Goal: Task Accomplishment & Management: Complete application form

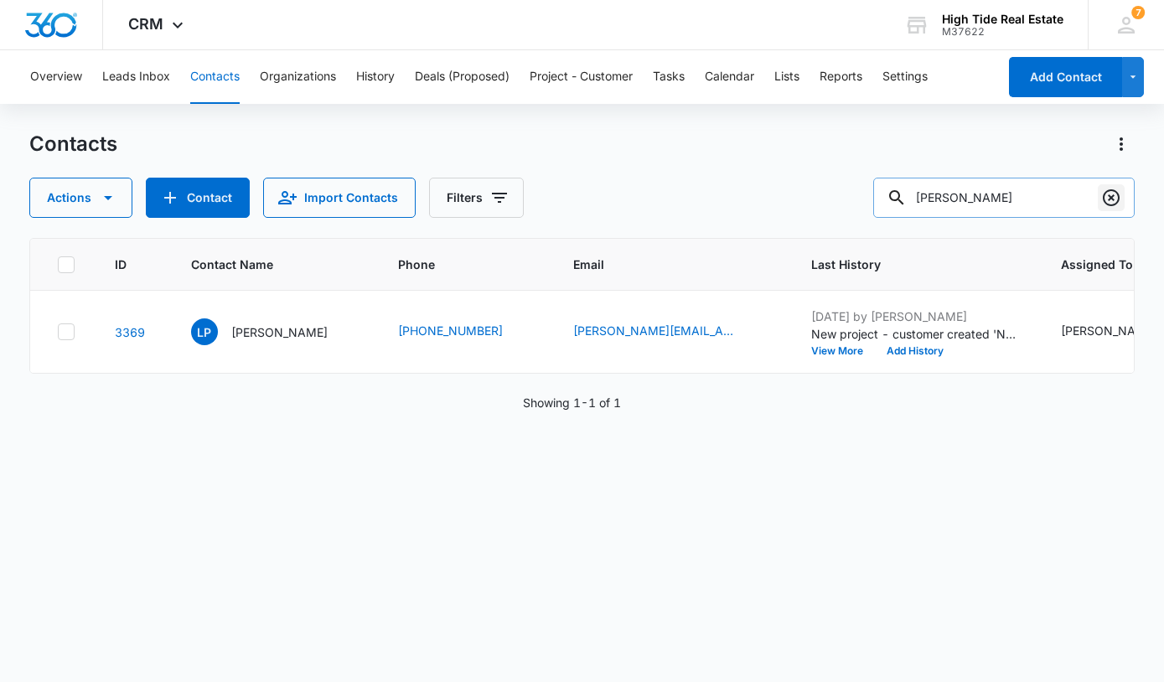
click at [1107, 201] on icon "Clear" at bounding box center [1111, 198] width 20 height 20
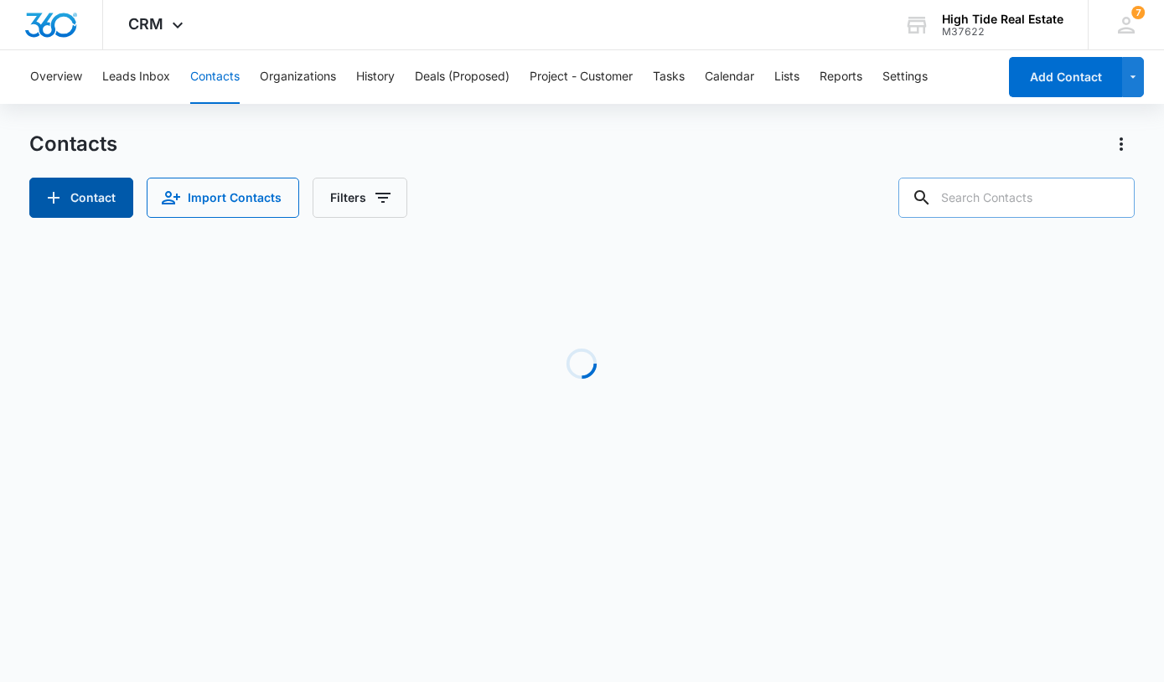
click at [98, 202] on button "Contact" at bounding box center [81, 198] width 104 height 40
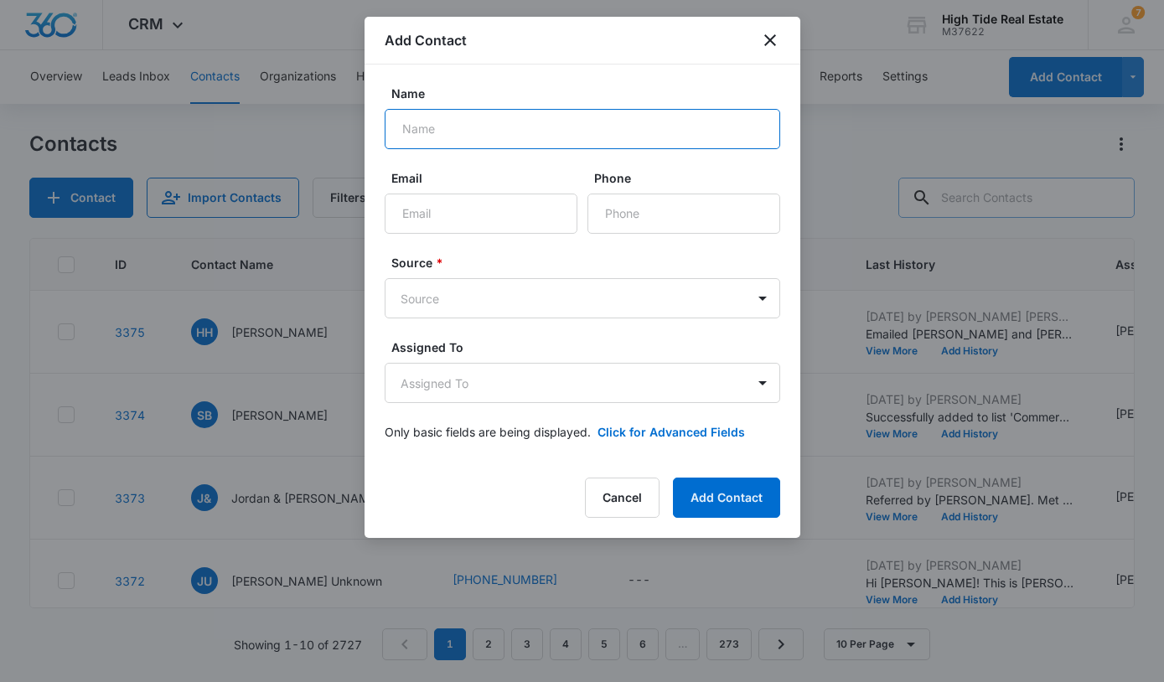
click at [562, 126] on input "Name" at bounding box center [583, 129] width 396 height 40
click at [557, 132] on input "Sigrid" at bounding box center [583, 129] width 396 height 40
type input "Sigrid Snitzer"
type input "sigrid.snitzer@gmail.com"
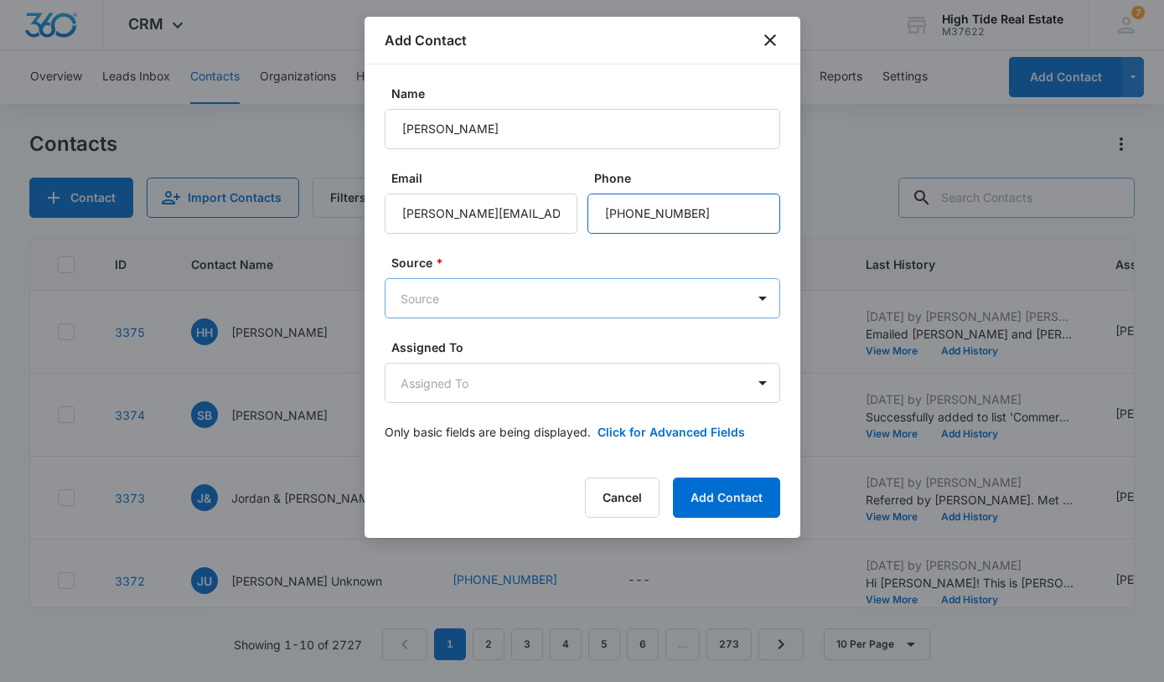
type input "(831) 818-4927"
click at [454, 313] on body "CRM Apps Reputation Forms CRM Email Social Content Ads Intelligence Files Brand…" at bounding box center [582, 341] width 1164 height 682
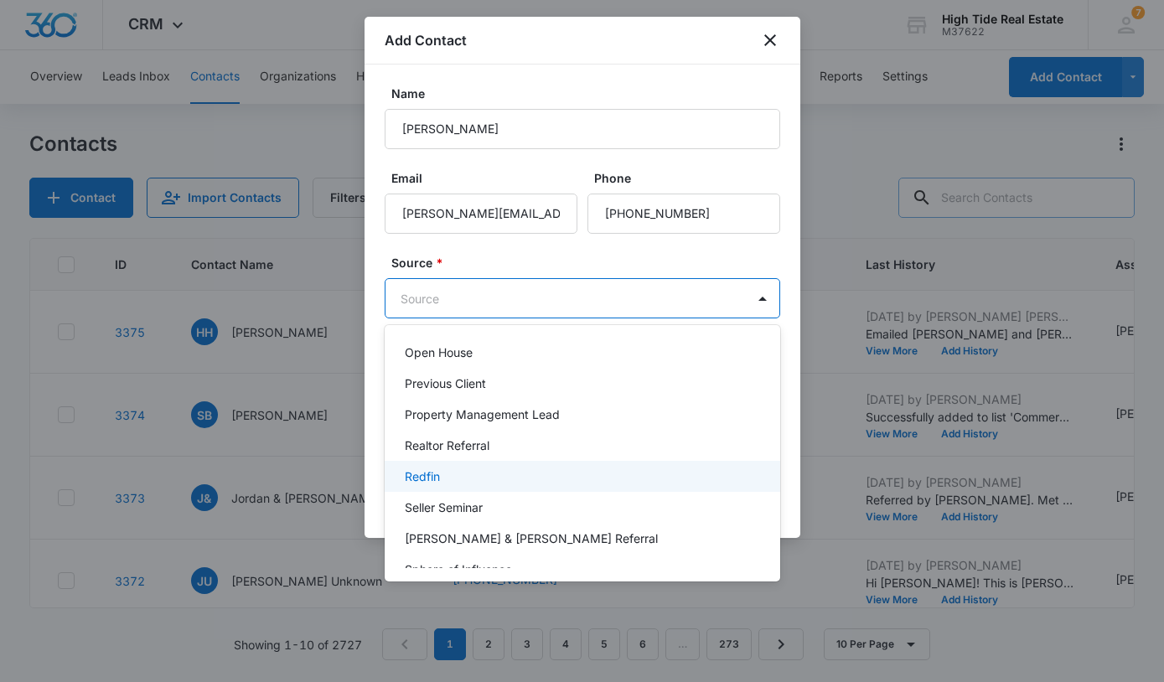
scroll to position [414, 0]
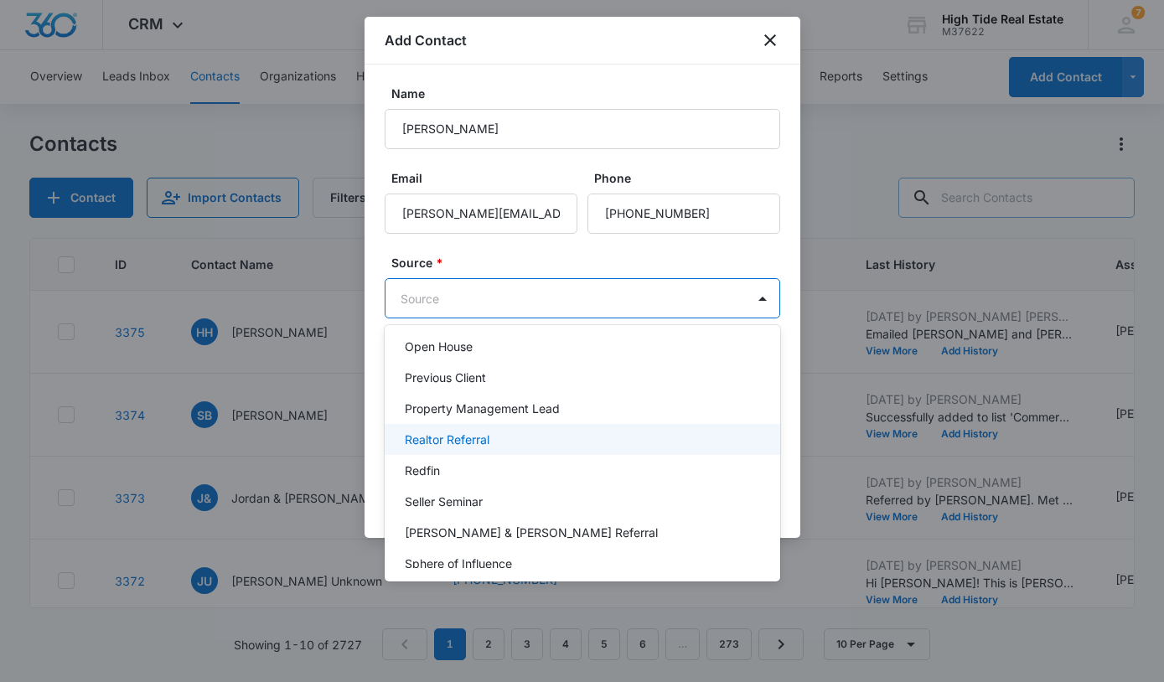
click at [483, 438] on p "Realtor Referral" at bounding box center [447, 440] width 85 height 18
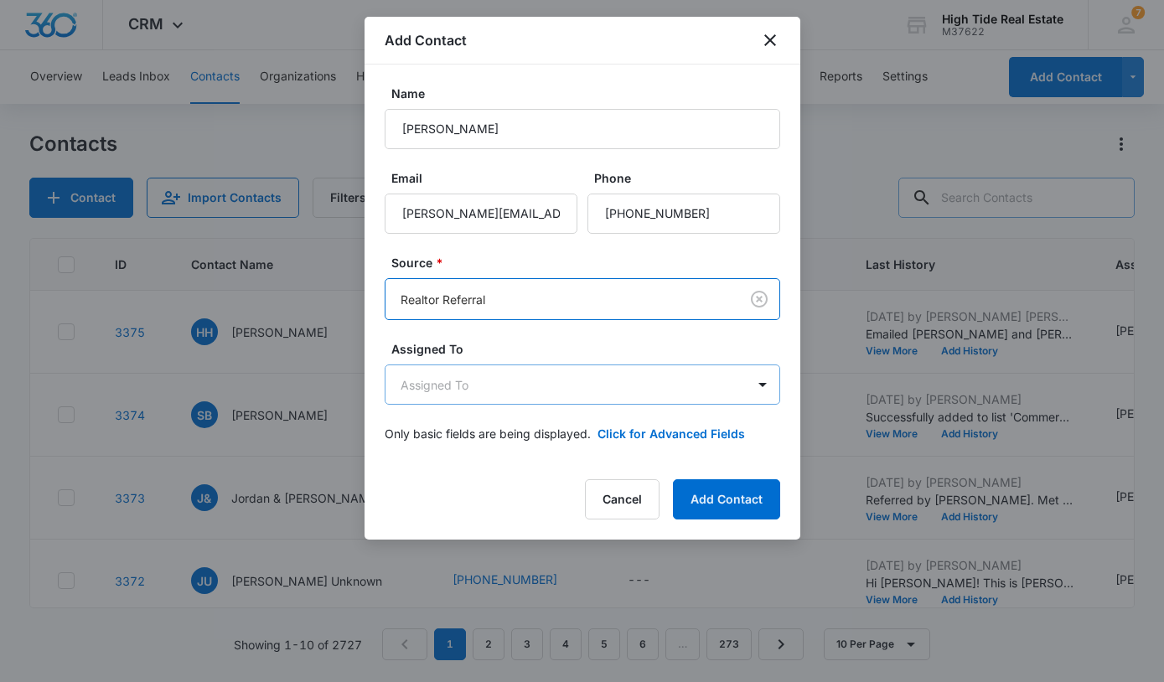
click at [484, 396] on body "CRM Apps Reputation Forms CRM Email Social Content Ads Intelligence Files Brand…" at bounding box center [582, 341] width 1164 height 682
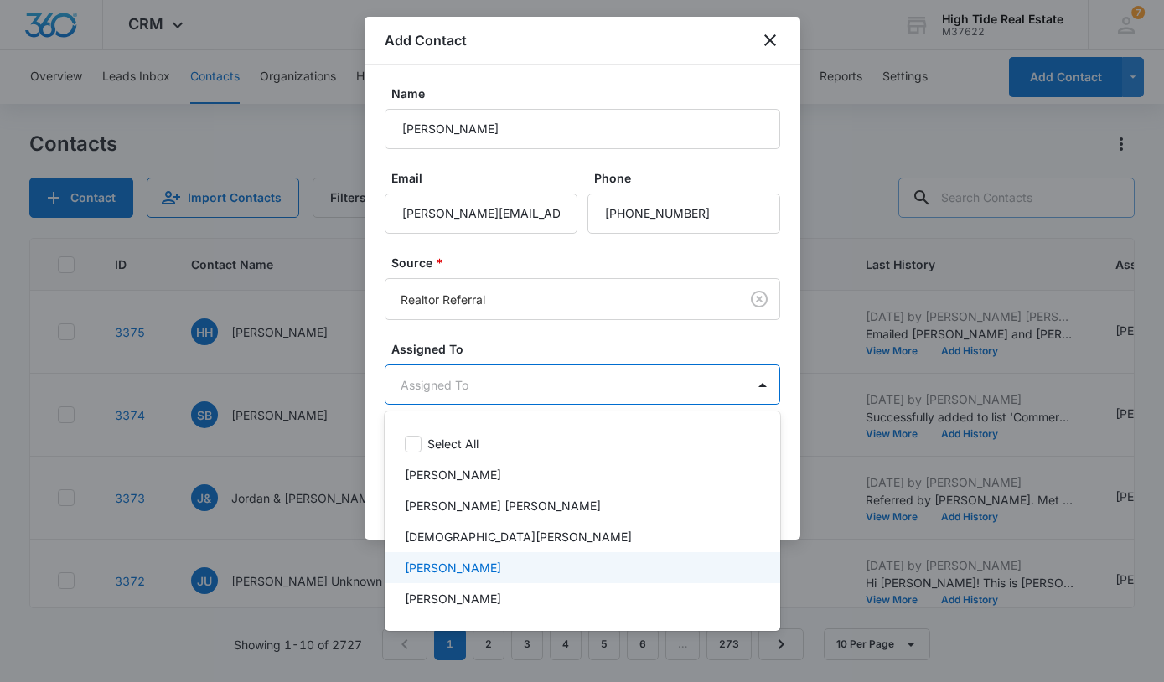
click at [473, 572] on p "Kaicie McMurray" at bounding box center [453, 568] width 96 height 18
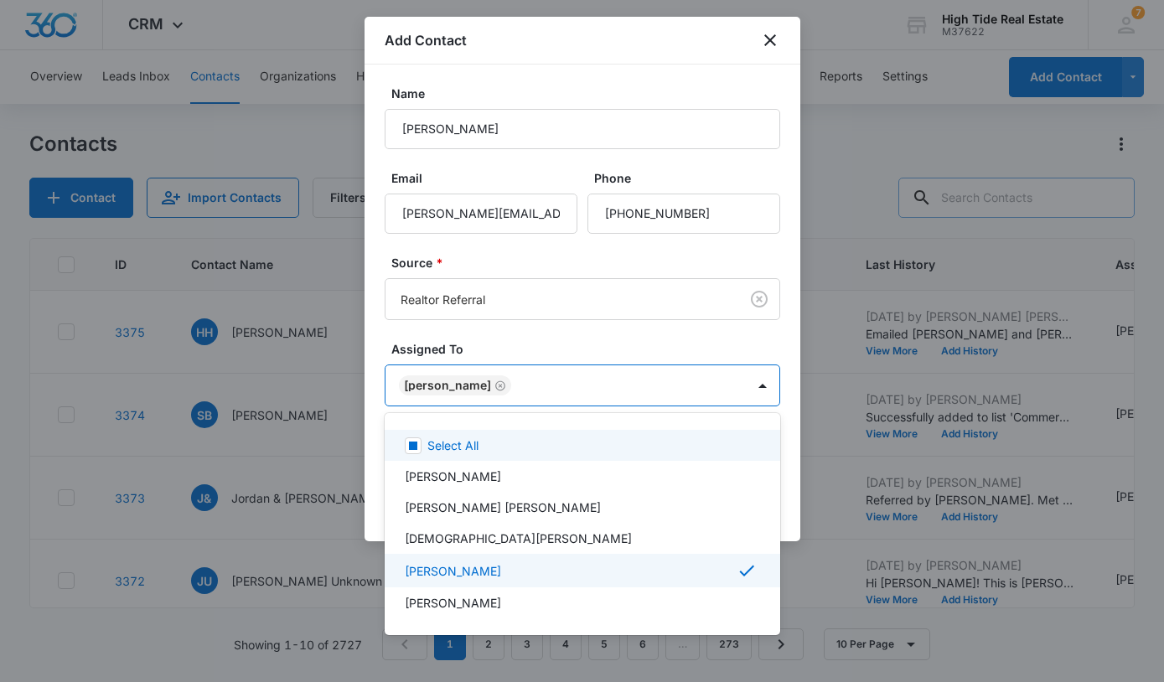
click at [544, 347] on div at bounding box center [582, 341] width 1164 height 682
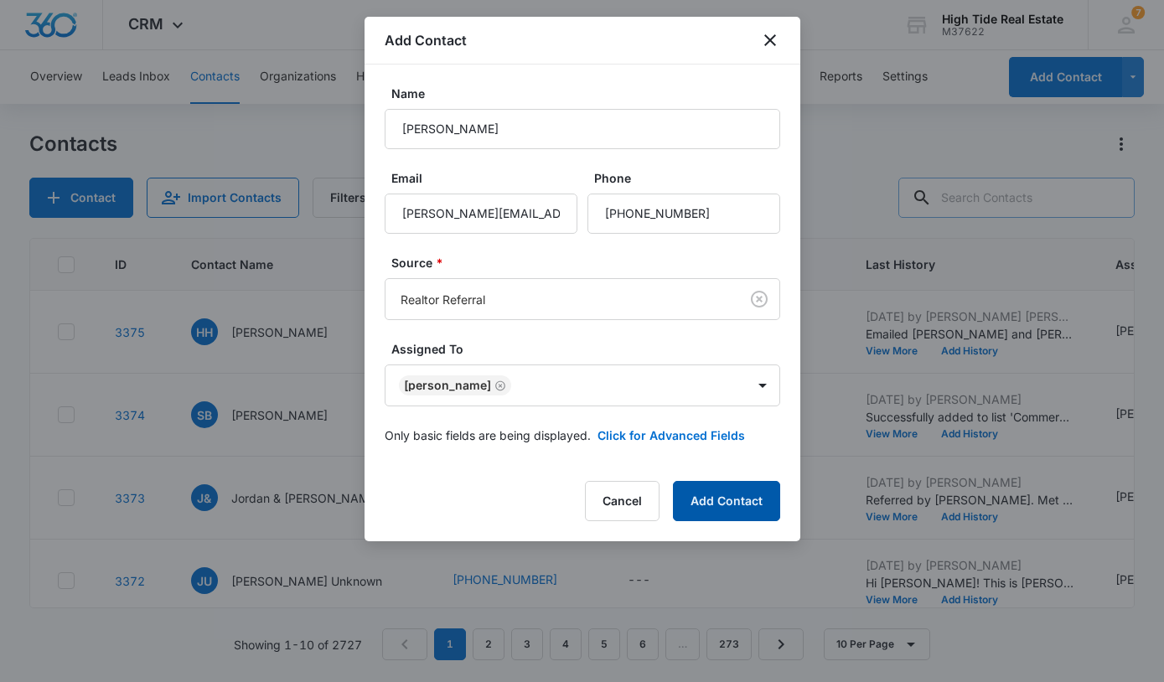
click at [742, 510] on button "Add Contact" at bounding box center [726, 501] width 107 height 40
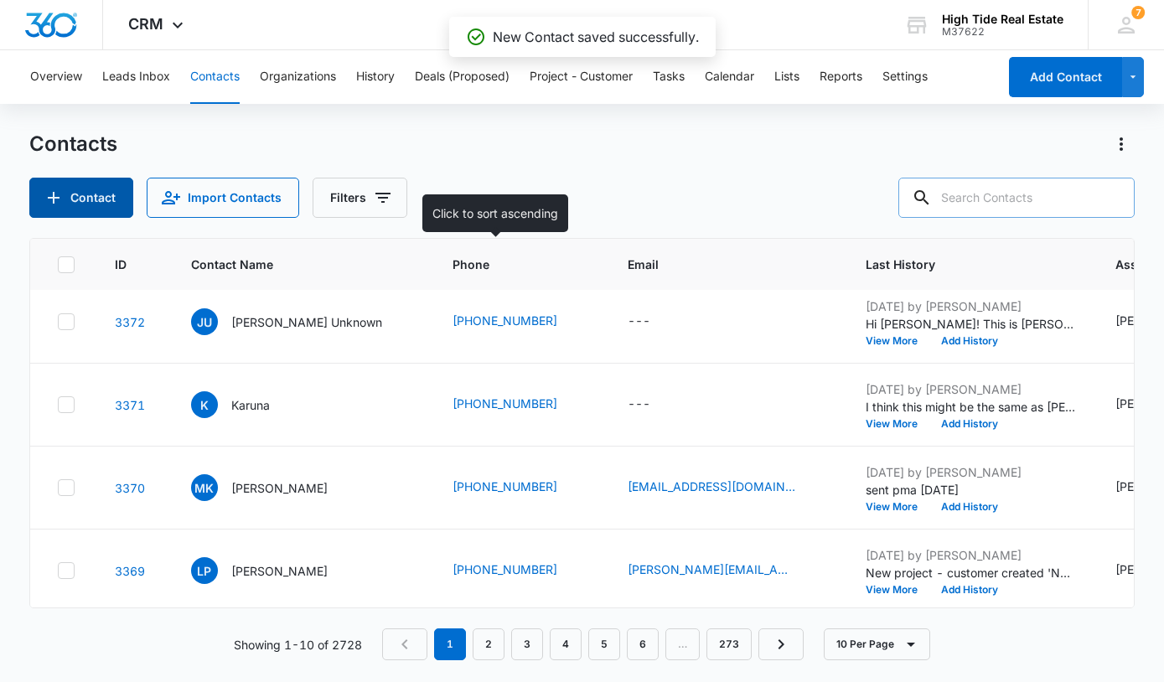
scroll to position [0, 0]
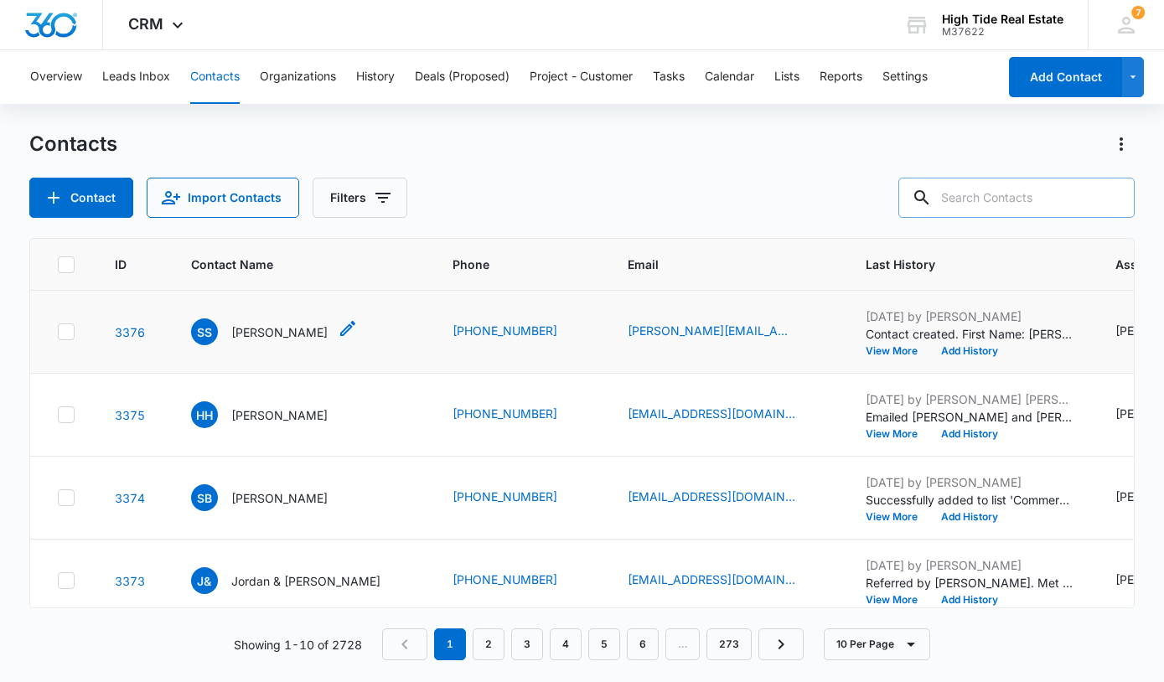
click at [282, 327] on p "Sigrid Snitzer" at bounding box center [279, 333] width 96 height 18
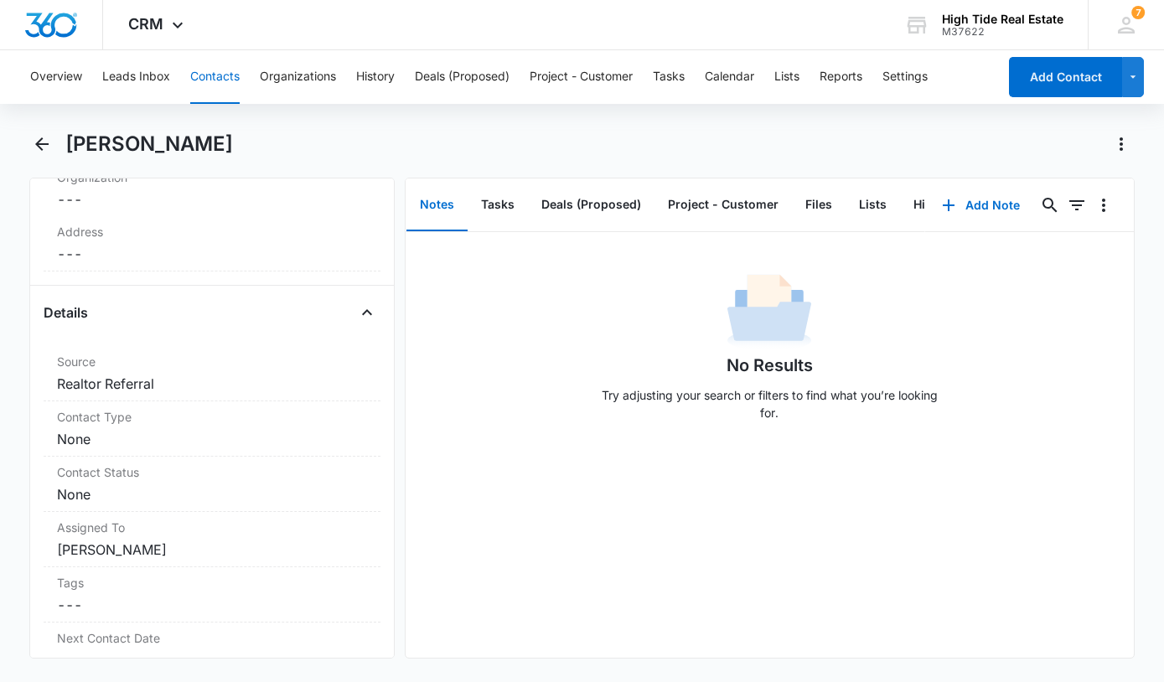
scroll to position [514, 0]
click at [191, 438] on dd "Cancel Save Changes None" at bounding box center [212, 437] width 310 height 20
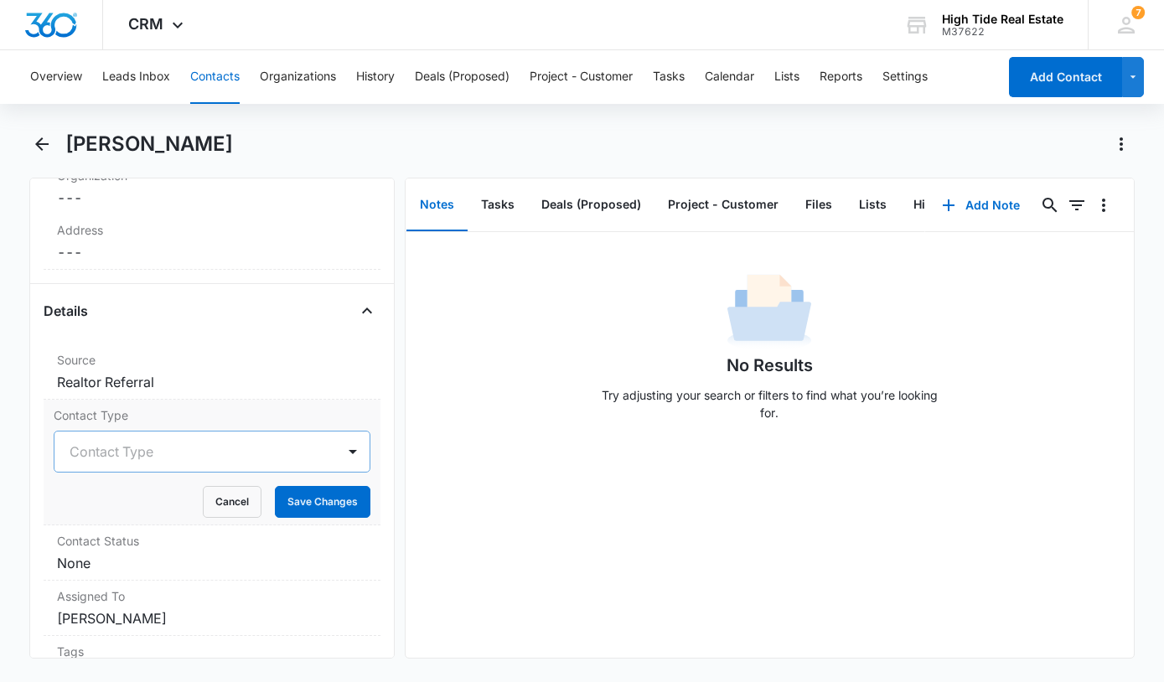
click at [180, 455] on div at bounding box center [192, 451] width 245 height 23
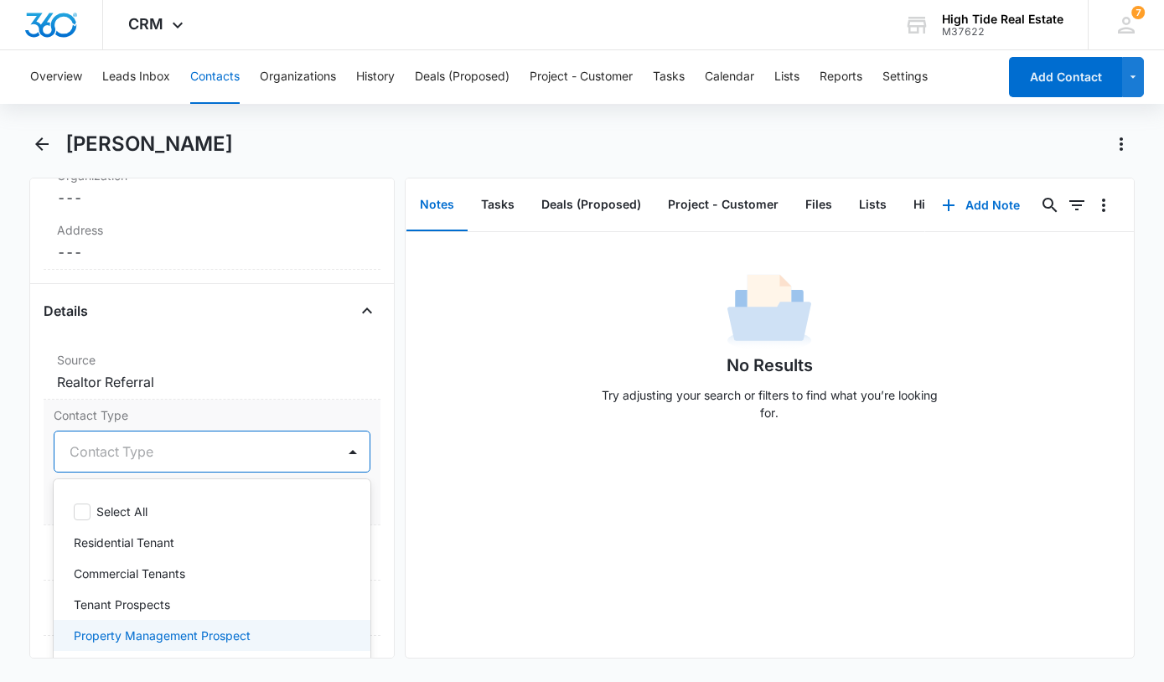
click at [186, 645] on div "Property Management Prospect" at bounding box center [212, 635] width 317 height 31
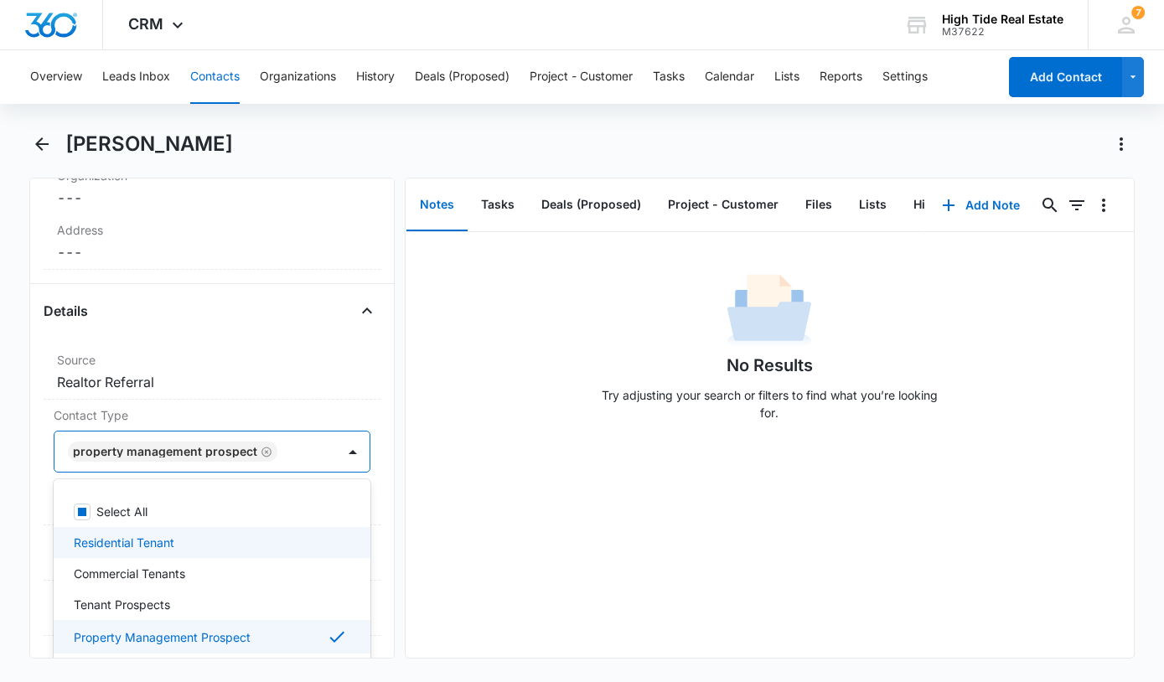
click at [35, 515] on div "Remove SS Sigrid Snitzer Contact Info Name Cancel Save Changes Sigrid Snitzer P…" at bounding box center [211, 418] width 365 height 481
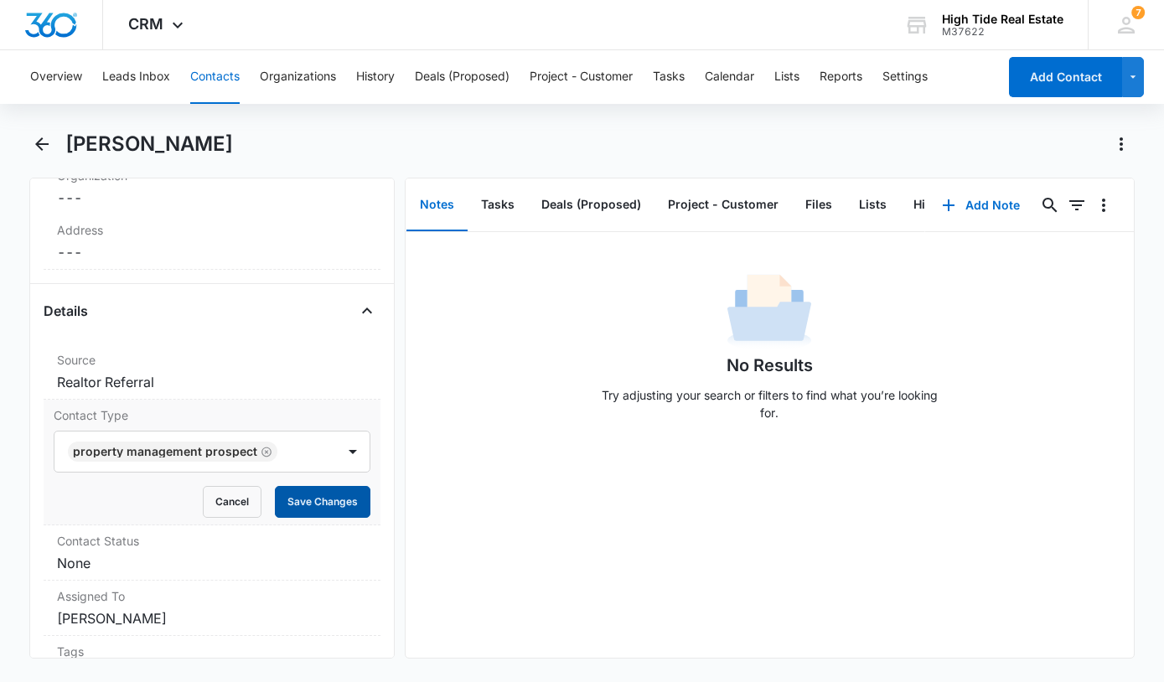
click at [327, 510] on button "Save Changes" at bounding box center [323, 502] width 96 height 32
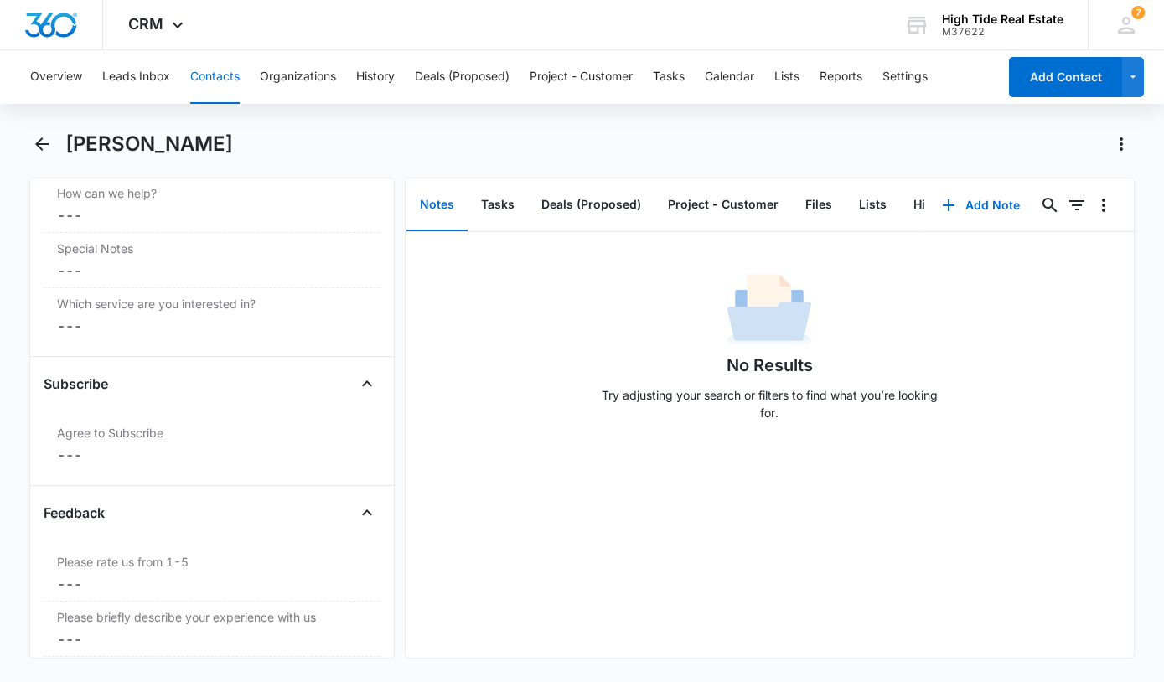
scroll to position [1691, 0]
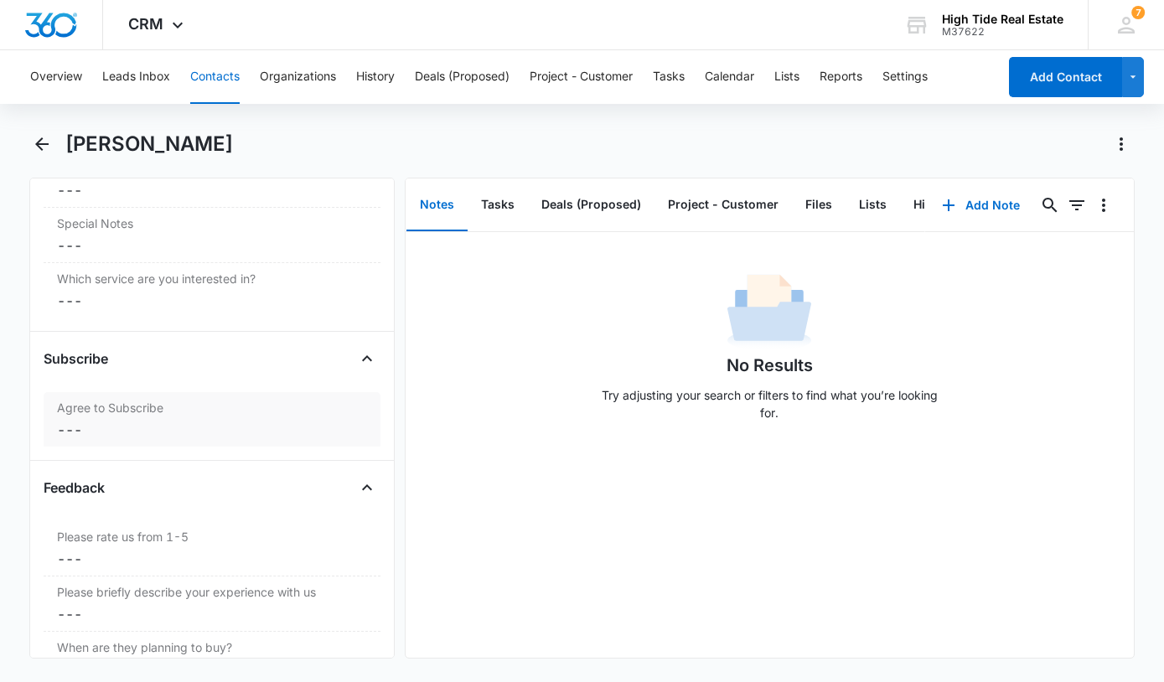
click at [158, 423] on dd "Cancel Save Changes ---" at bounding box center [212, 430] width 310 height 20
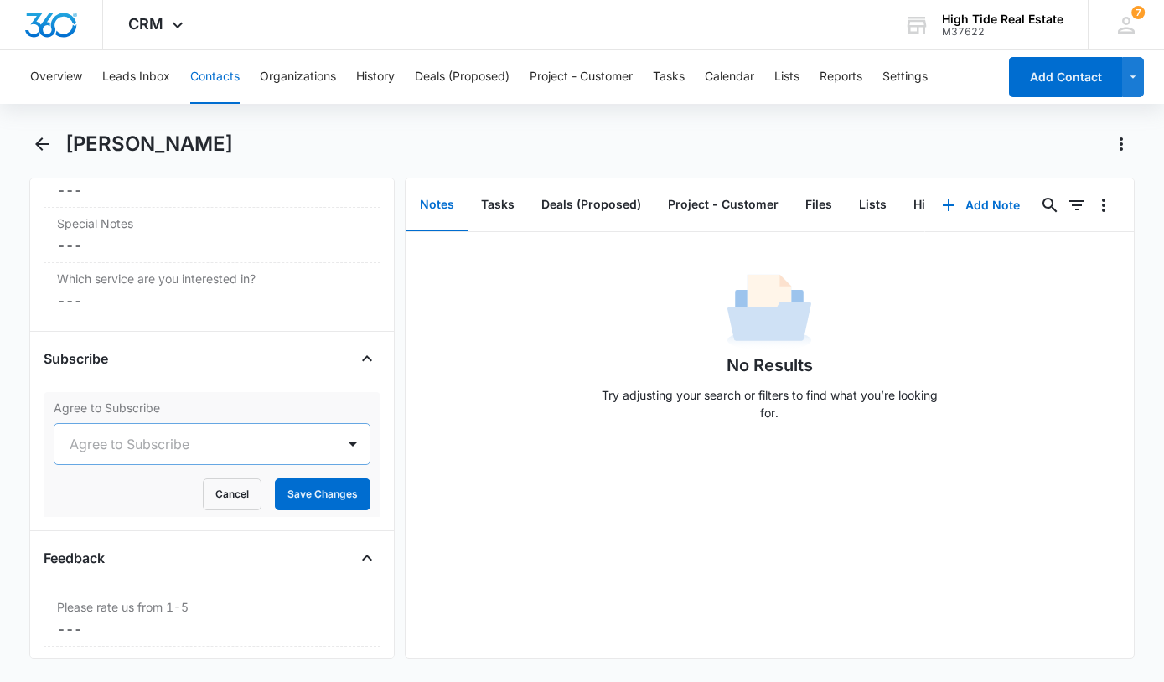
click at [162, 448] on div at bounding box center [192, 443] width 245 height 23
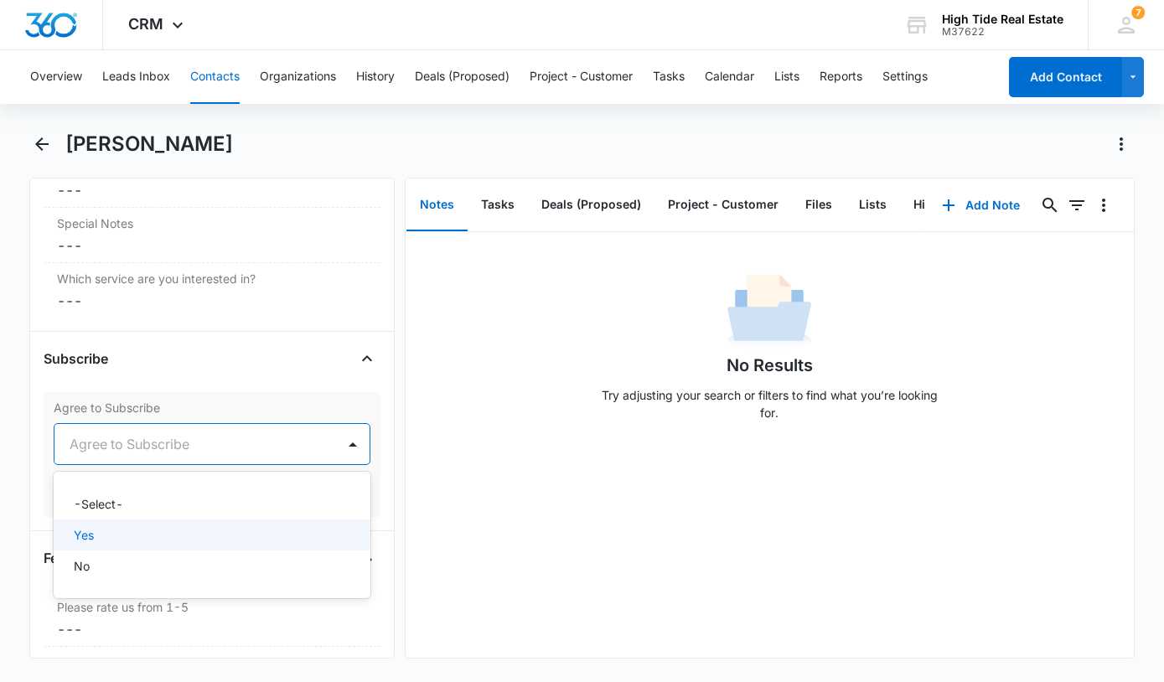
click at [163, 526] on div "Yes" at bounding box center [212, 535] width 317 height 31
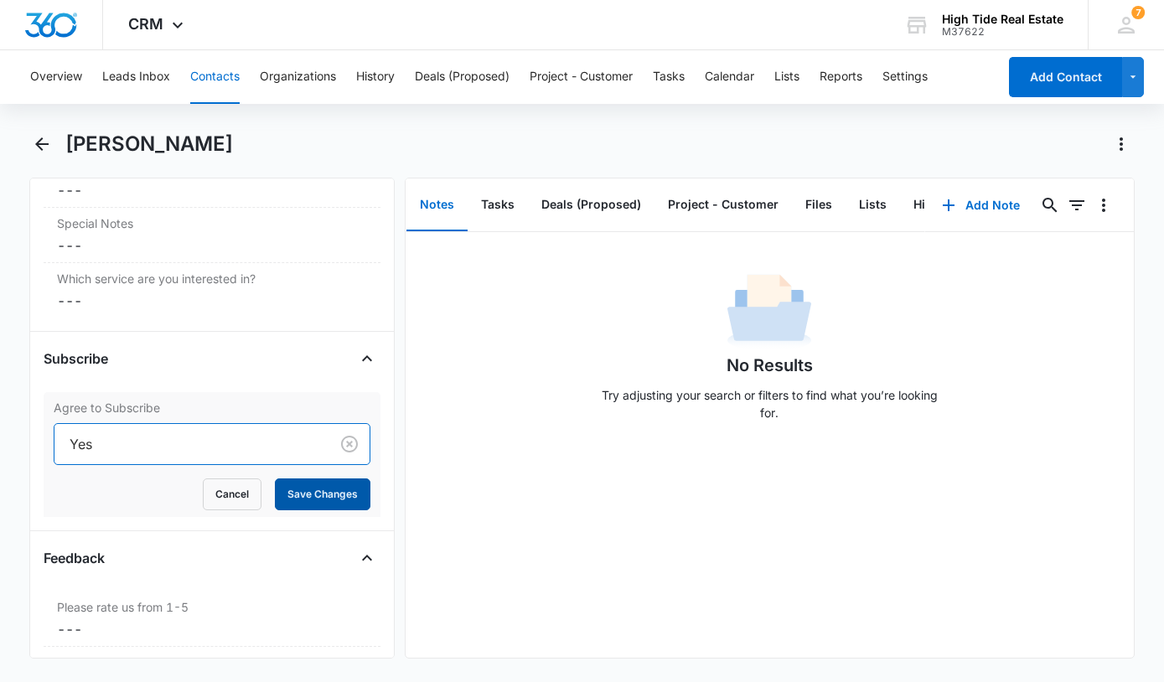
click at [313, 494] on button "Save Changes" at bounding box center [323, 495] width 96 height 32
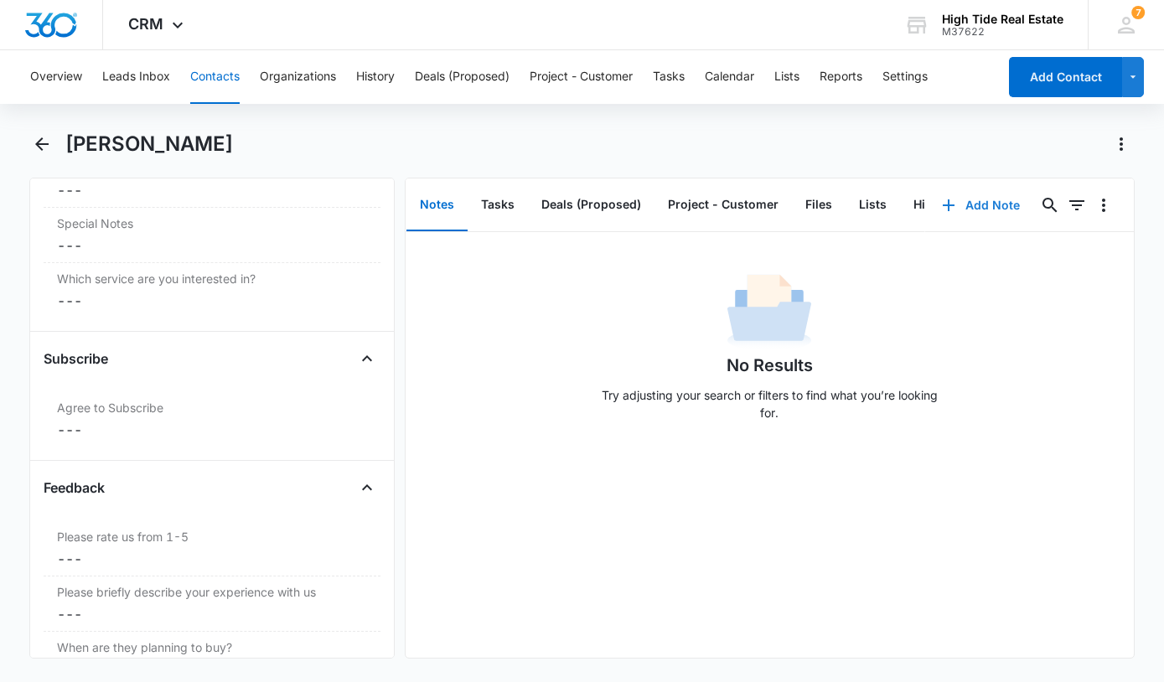
click at [1000, 208] on button "Add Note" at bounding box center [980, 205] width 111 height 40
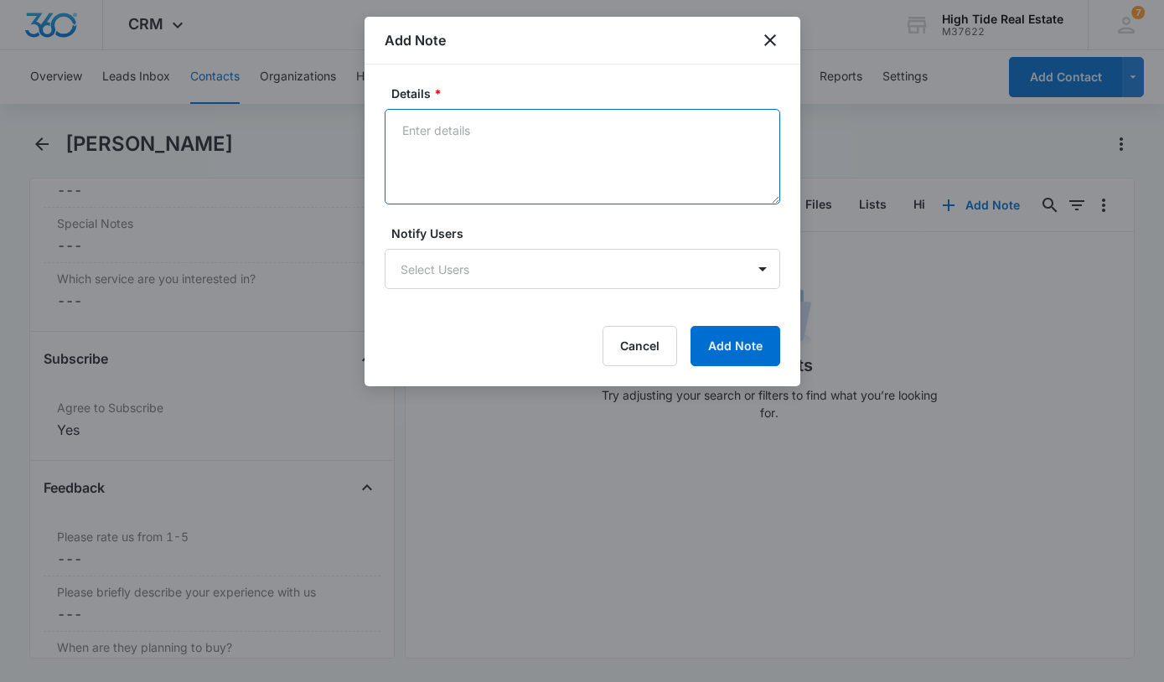
click at [531, 179] on textarea "Details *" at bounding box center [583, 157] width 396 height 96
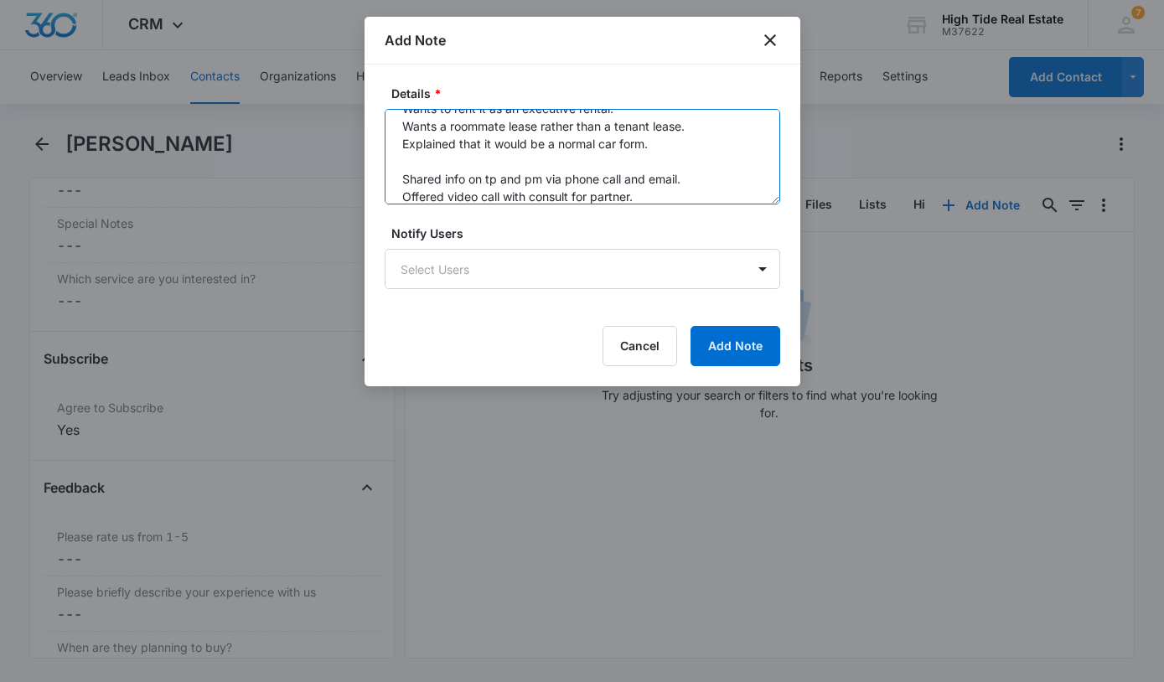
scroll to position [92, 0]
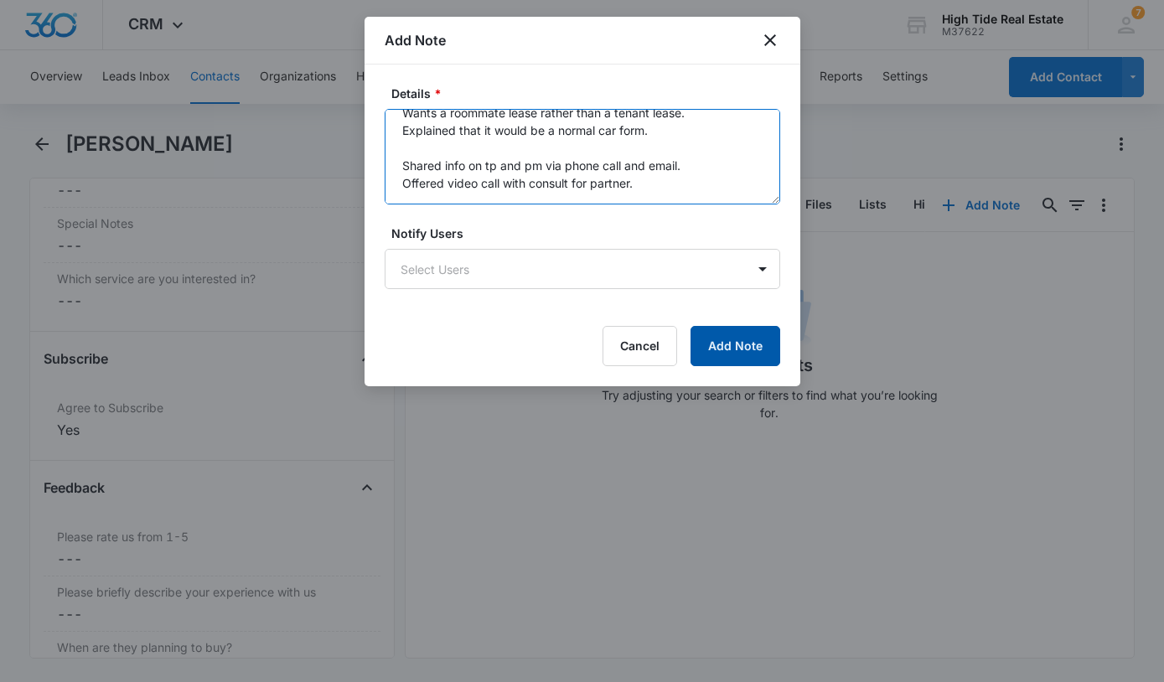
type textarea "Referred by: Kayla Wagner Marsh KW Realty Has a second unit attached to their h…"
click at [750, 354] on button "Add Note" at bounding box center [736, 346] width 90 height 40
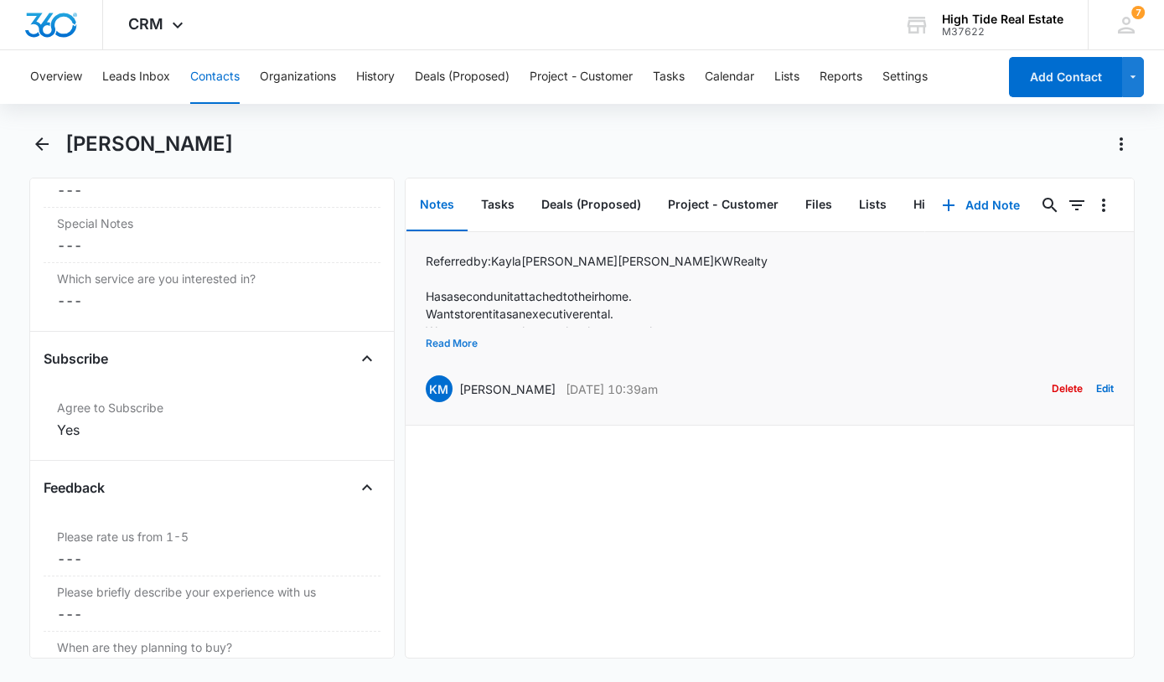
click at [458, 340] on button "Read More" at bounding box center [452, 344] width 52 height 32
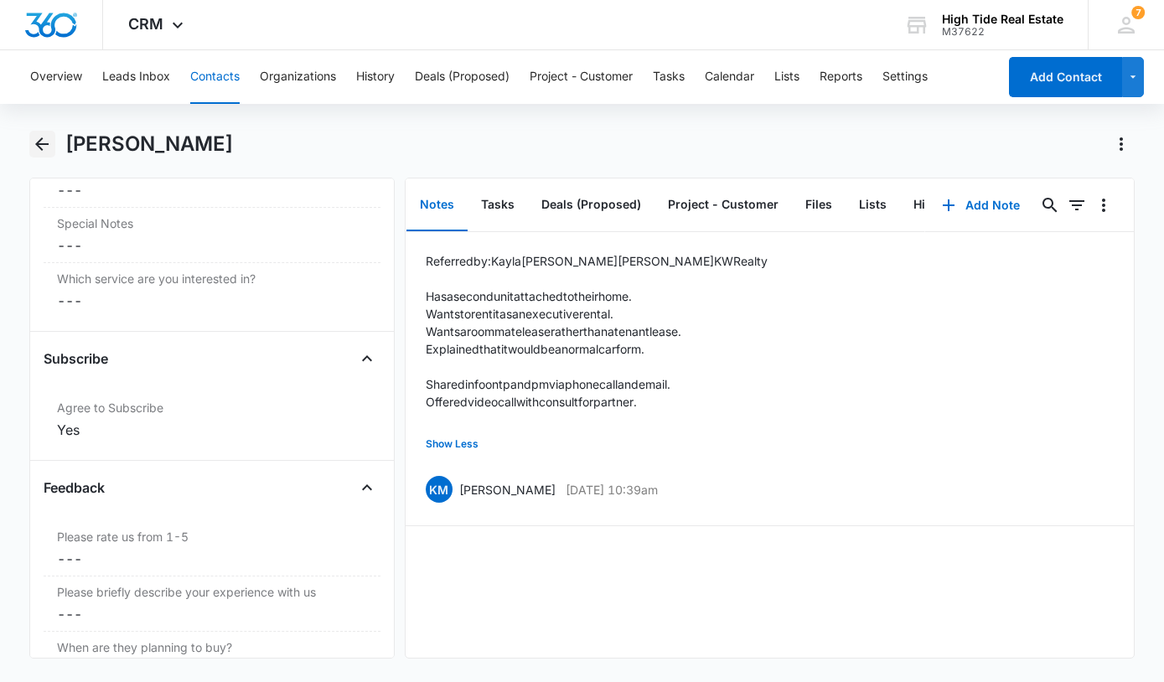
click at [41, 141] on icon "Back" at bounding box center [42, 144] width 20 height 20
